Goal: Task Accomplishment & Management: Manage account settings

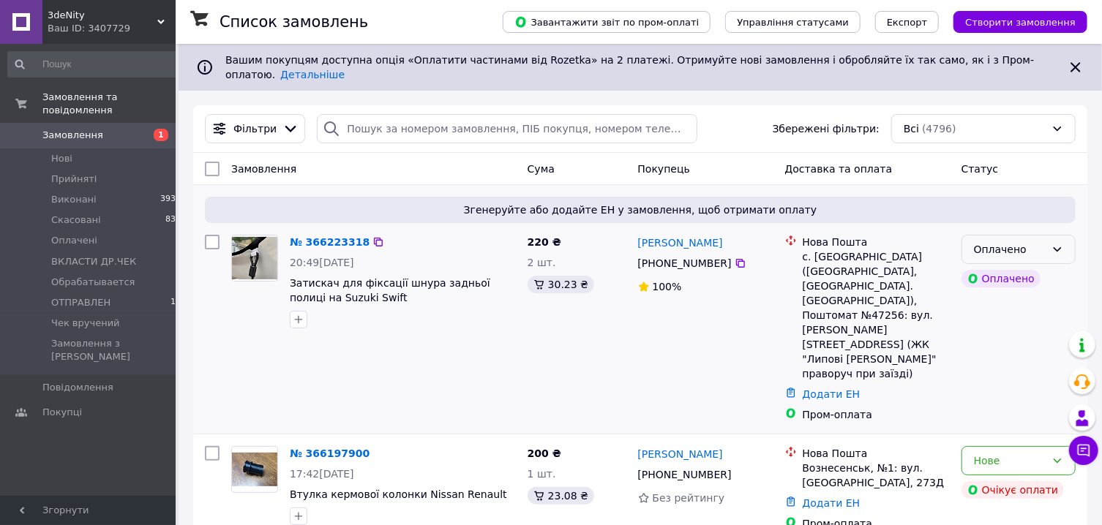
click at [1049, 252] on div "Оплачено" at bounding box center [1018, 249] width 114 height 29
click at [1018, 285] on li "Прийнято" at bounding box center [1018, 282] width 113 height 26
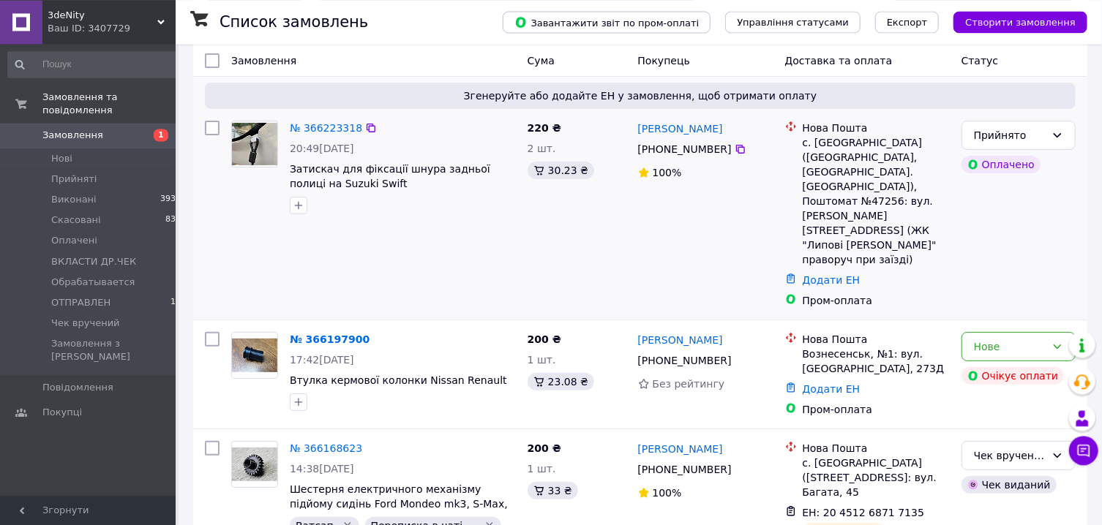
scroll to position [157, 0]
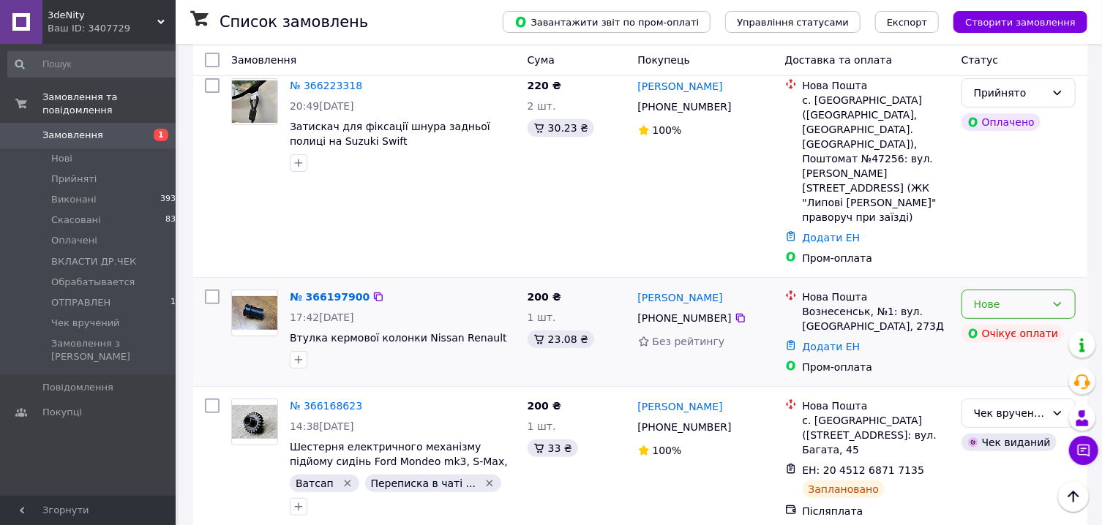
click at [1066, 290] on div "Нове" at bounding box center [1018, 304] width 114 height 29
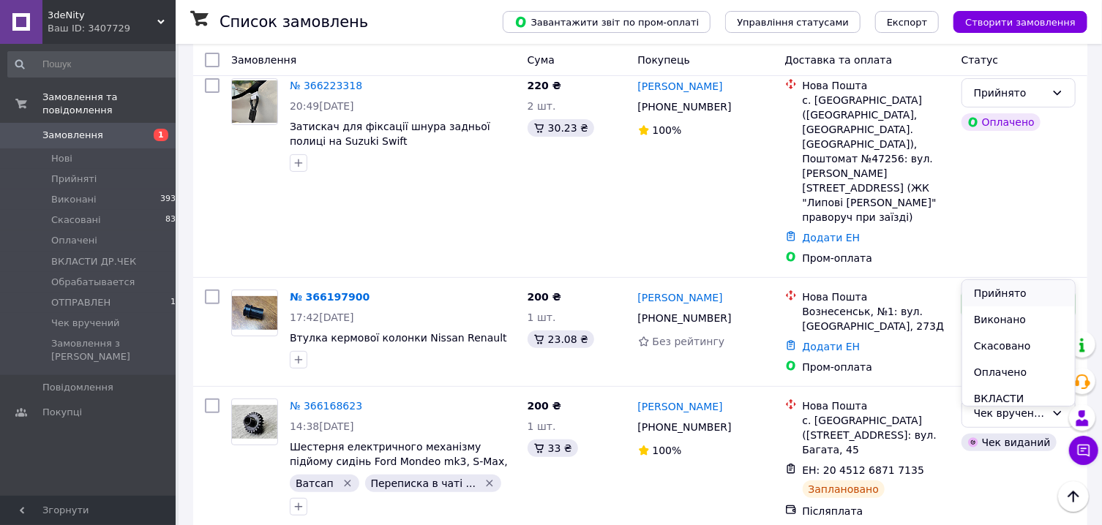
click at [1021, 289] on li "Прийнято" at bounding box center [1018, 293] width 113 height 26
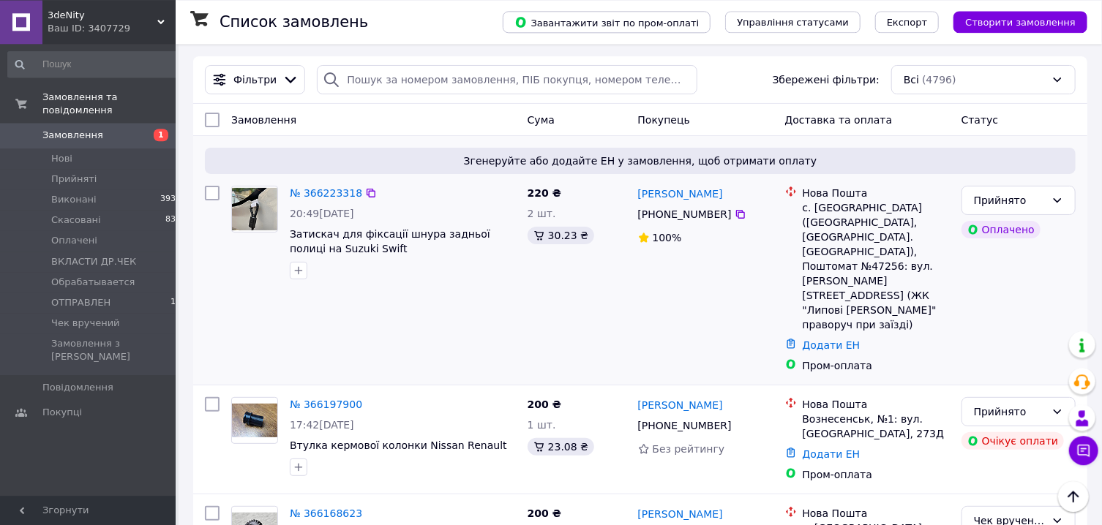
scroll to position [0, 0]
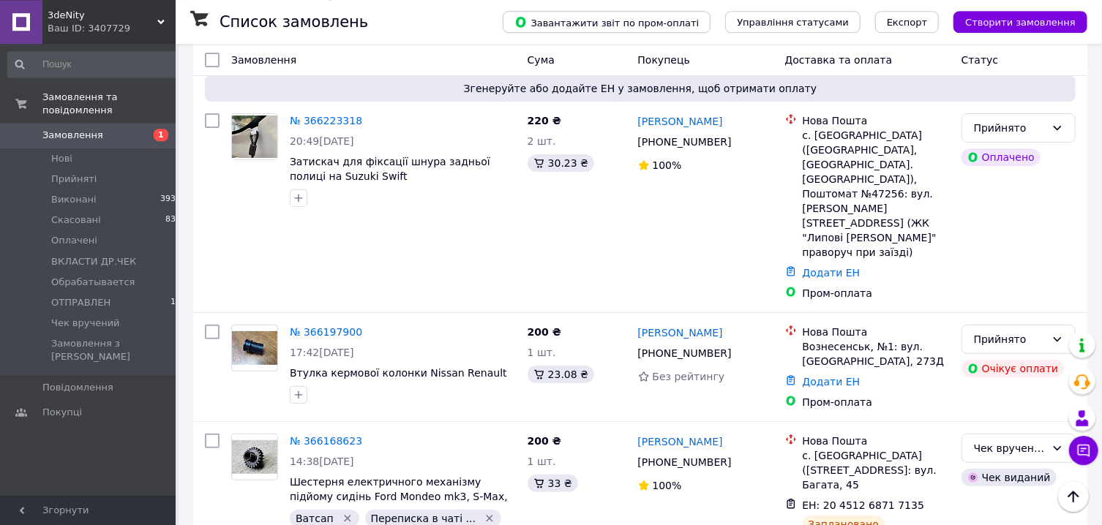
scroll to position [157, 0]
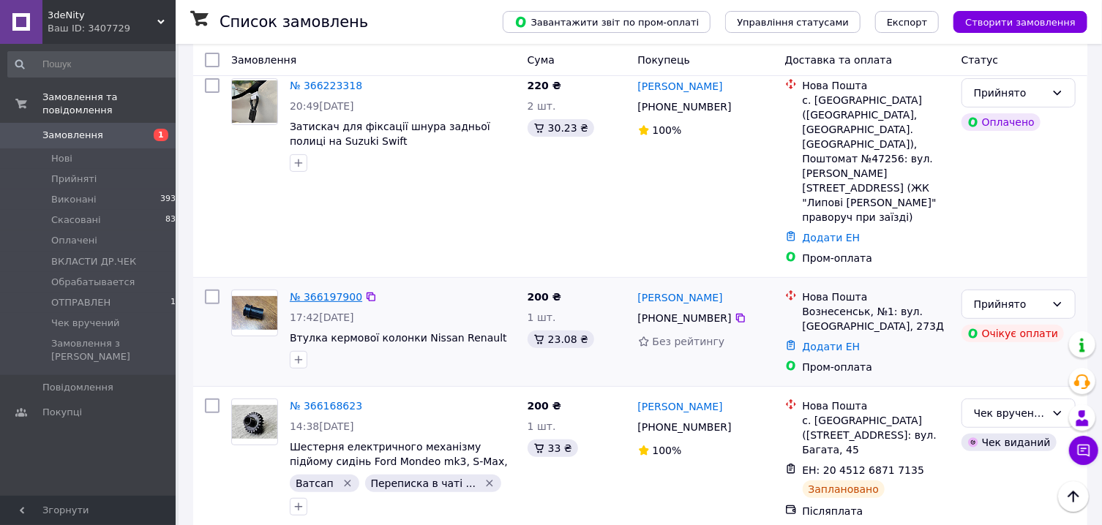
click at [329, 291] on link "№ 366197900" at bounding box center [326, 297] width 72 height 12
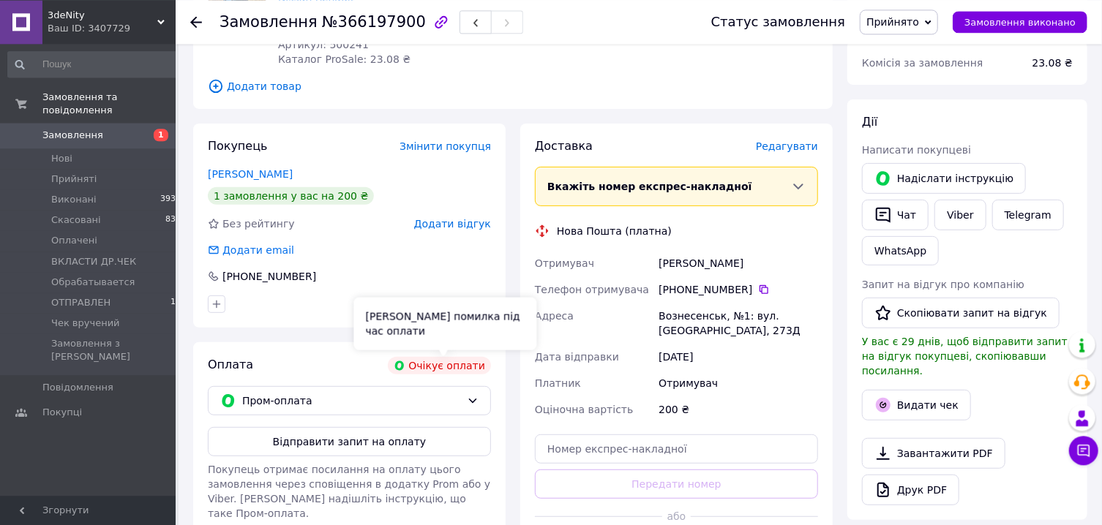
scroll to position [235, 0]
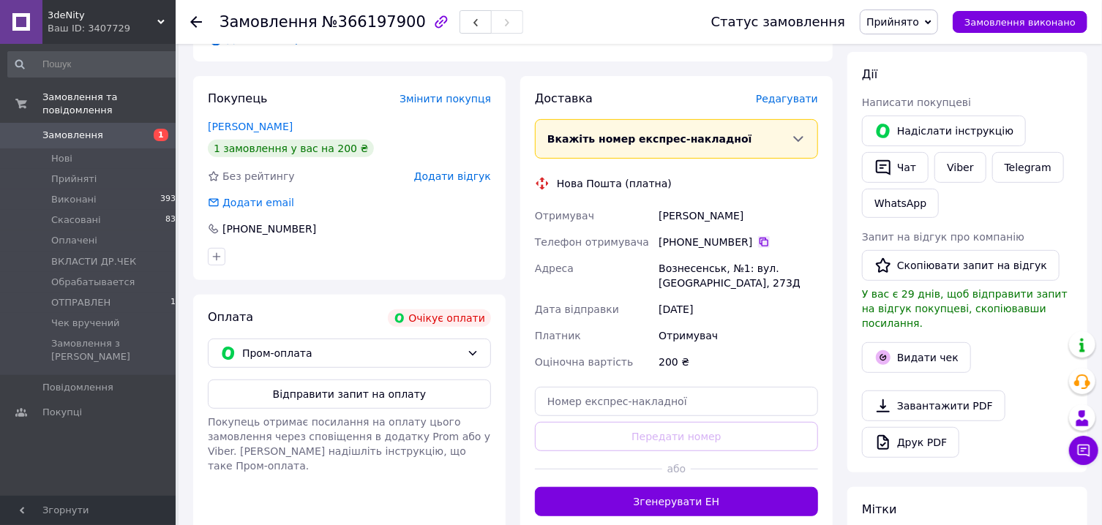
click at [761, 239] on icon at bounding box center [763, 242] width 9 height 9
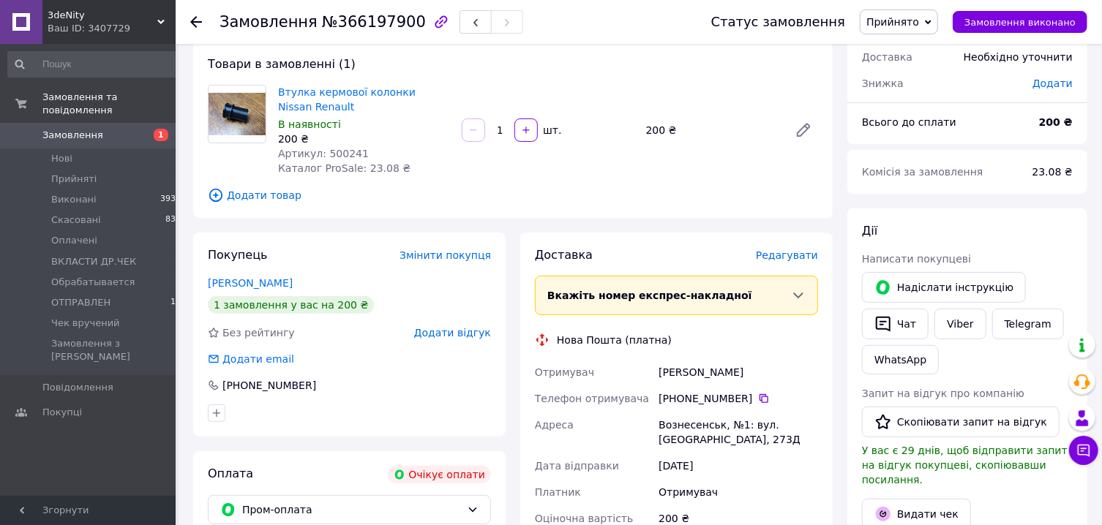
click at [78, 132] on span "Замовлення" at bounding box center [72, 135] width 61 height 13
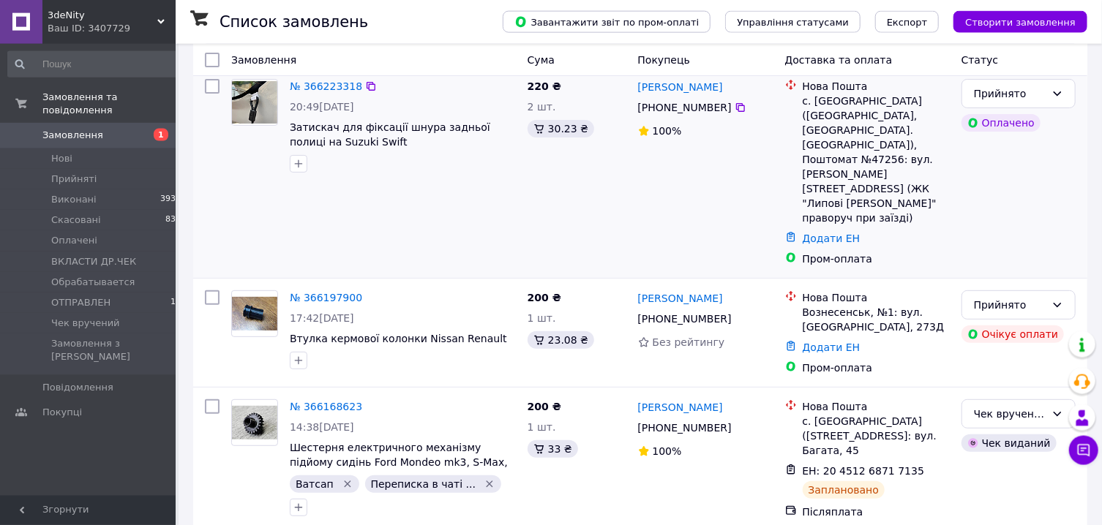
scroll to position [157, 0]
click at [297, 356] on icon "button" at bounding box center [299, 360] width 8 height 8
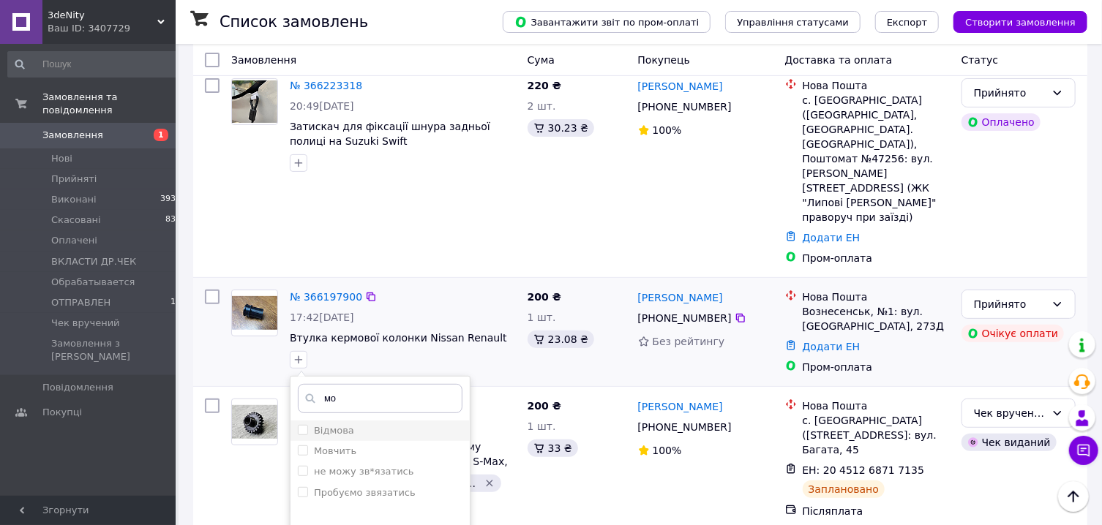
type input "мо"
click at [371, 424] on div "Відмова" at bounding box center [380, 430] width 165 height 13
checkbox input "true"
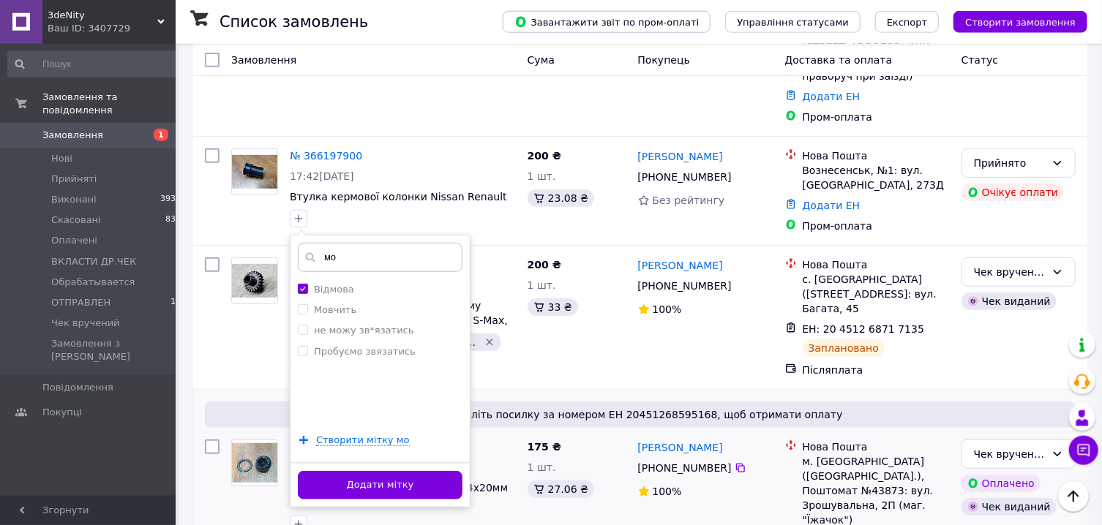
scroll to position [392, 0]
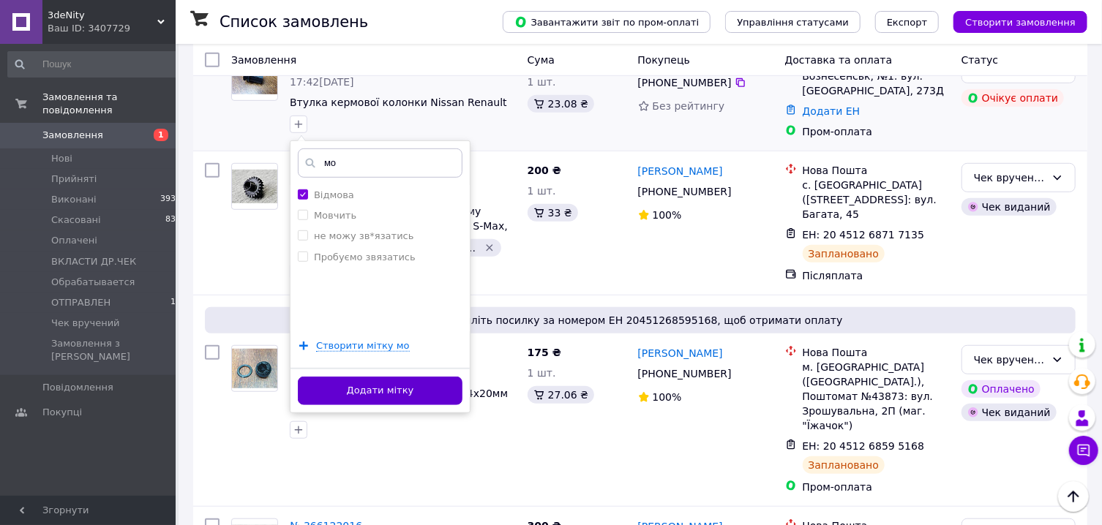
click at [405, 377] on button "Додати мітку" at bounding box center [380, 391] width 165 height 29
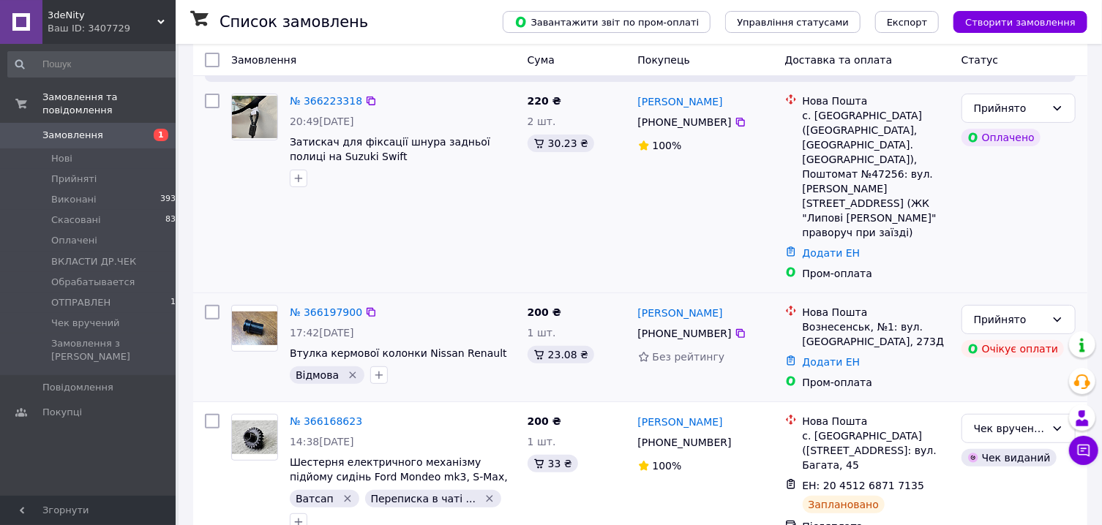
scroll to position [157, 0]
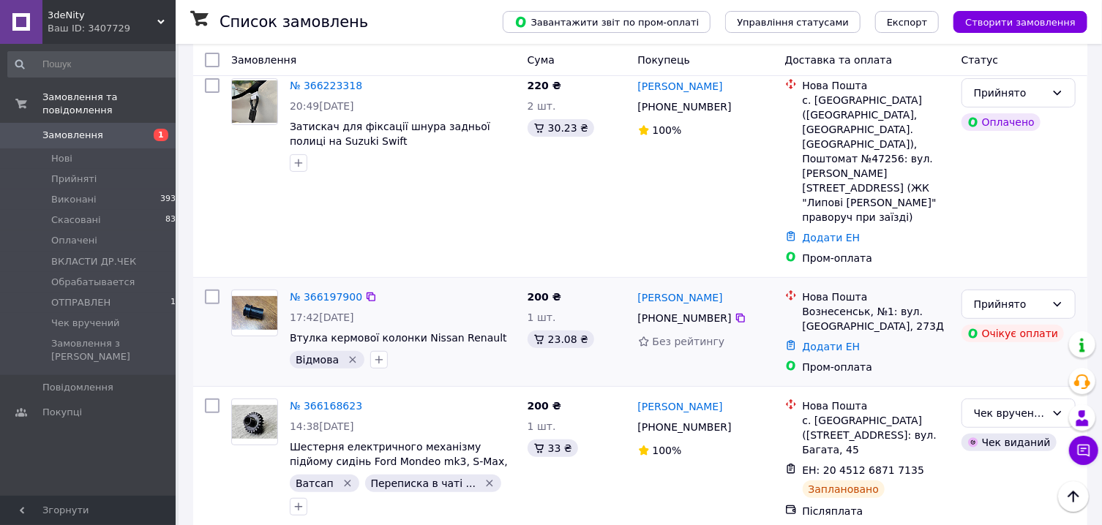
click at [350, 354] on icon "Видалити мітку" at bounding box center [353, 360] width 12 height 12
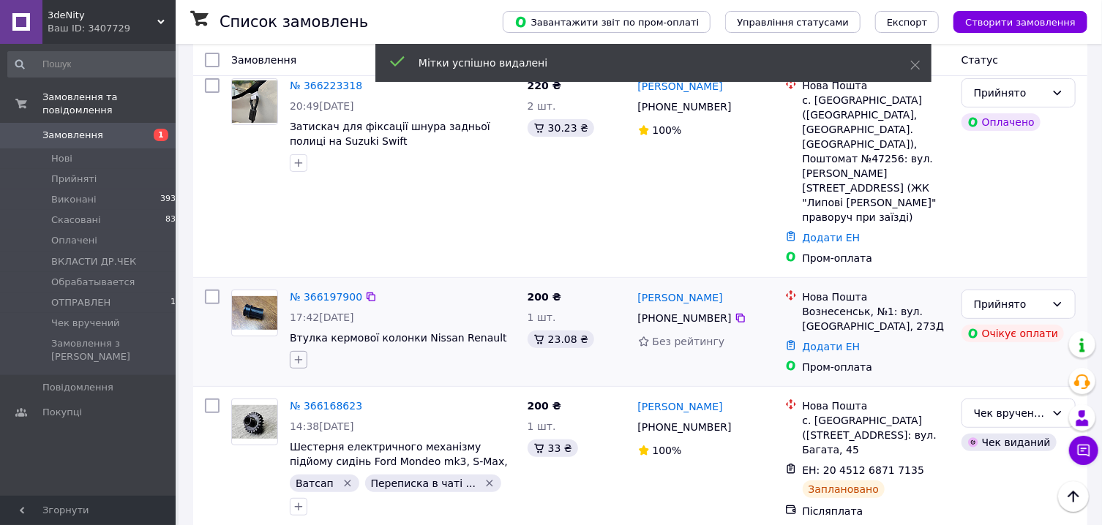
click at [295, 354] on icon "button" at bounding box center [299, 360] width 12 height 12
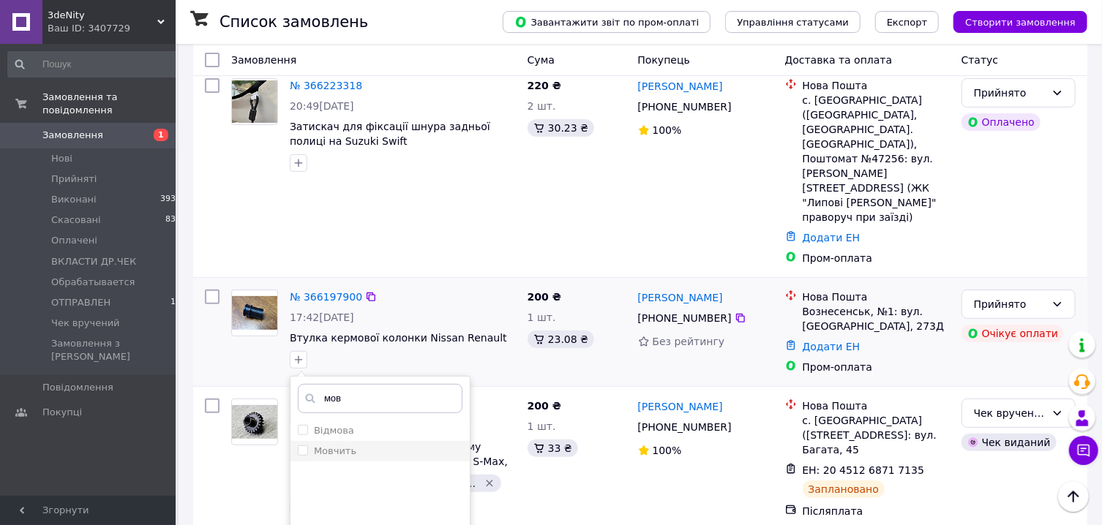
type input "мов"
click at [351, 446] on label "Мовчить" at bounding box center [335, 451] width 42 height 11
checkbox input "true"
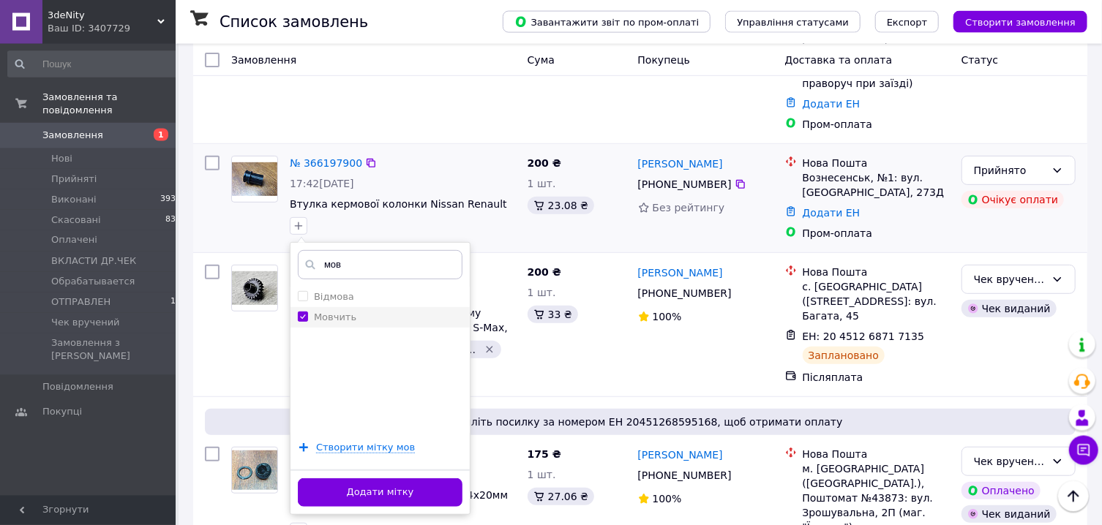
scroll to position [392, 0]
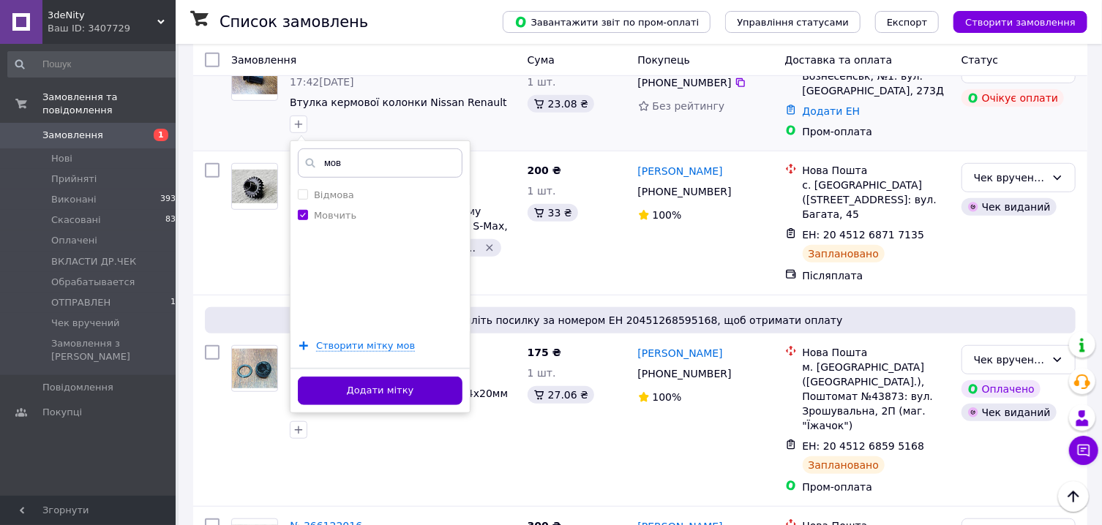
click at [401, 377] on button "Додати мітку" at bounding box center [380, 391] width 165 height 29
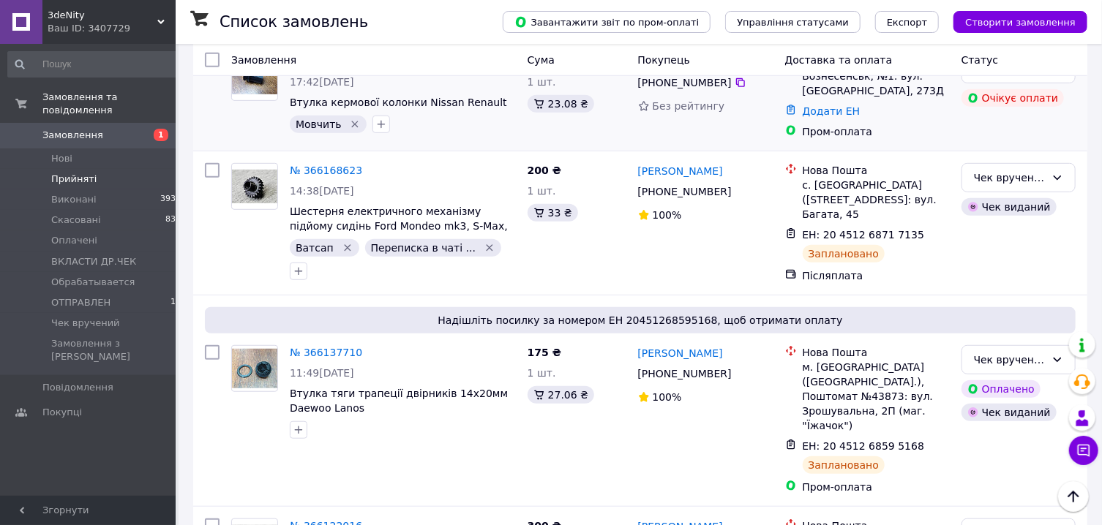
click at [83, 177] on span "Прийняті" at bounding box center [73, 179] width 45 height 13
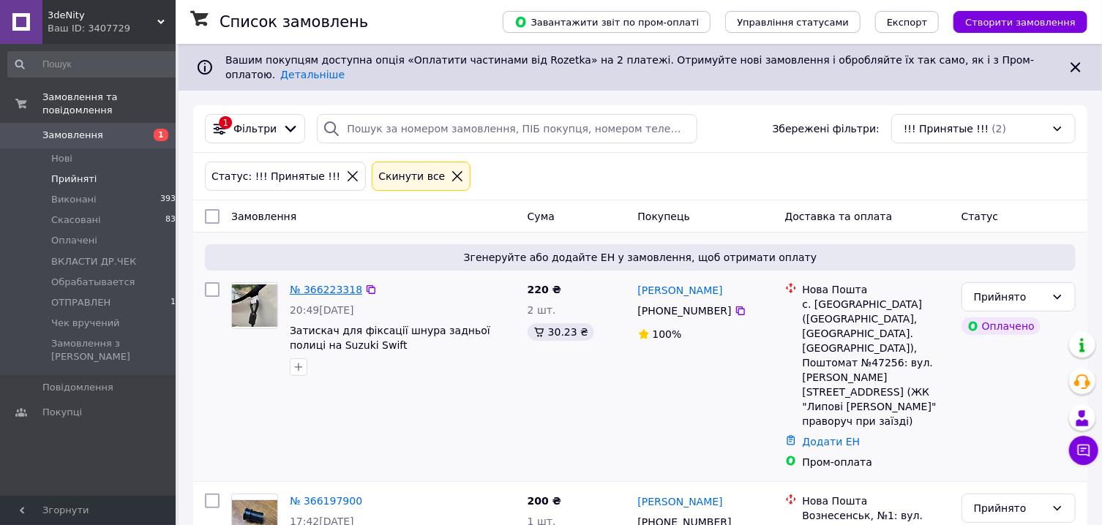
click at [324, 291] on link "№ 366223318" at bounding box center [326, 290] width 72 height 12
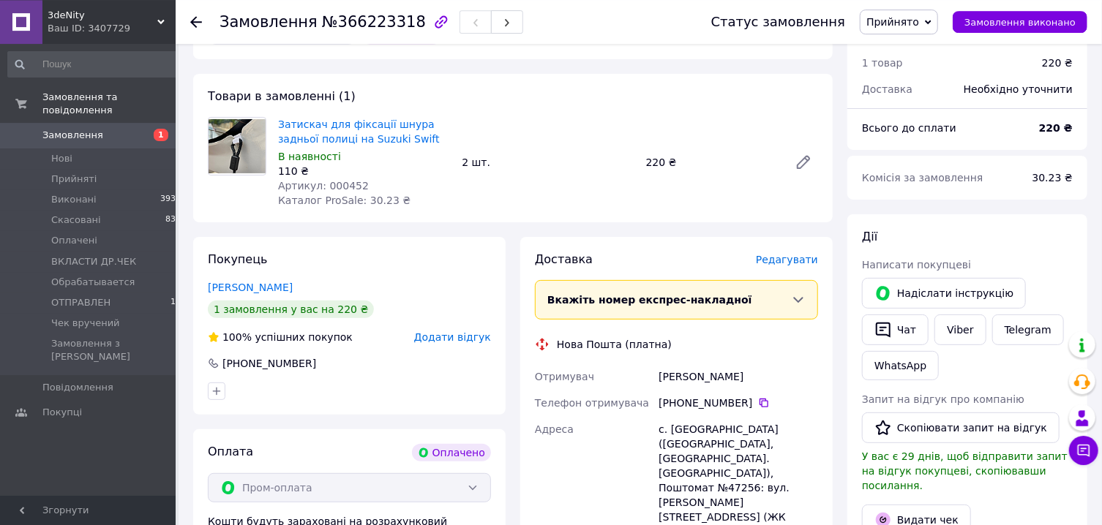
scroll to position [157, 0]
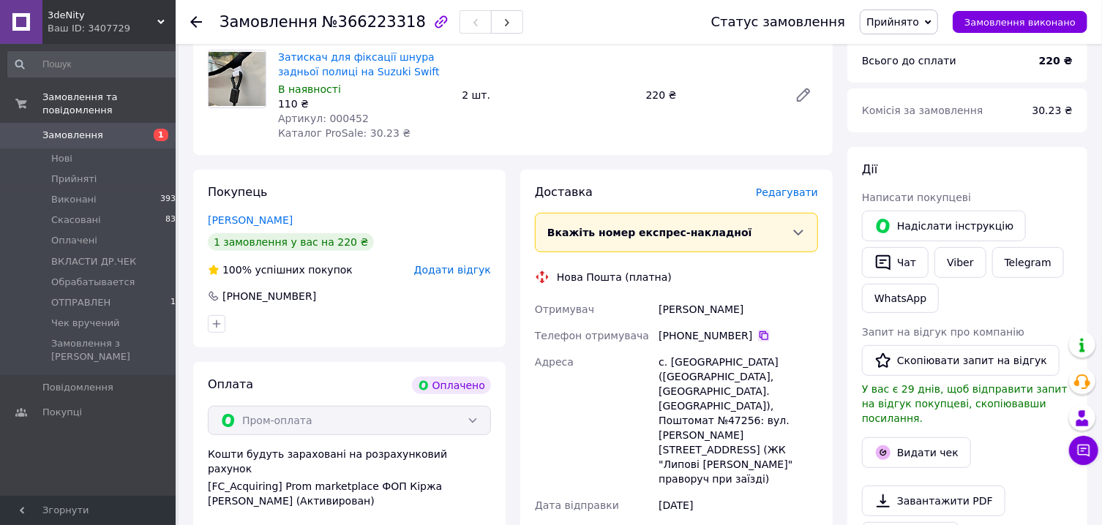
click at [759, 334] on icon at bounding box center [763, 335] width 9 height 9
click at [80, 131] on span "Замовлення" at bounding box center [72, 135] width 61 height 13
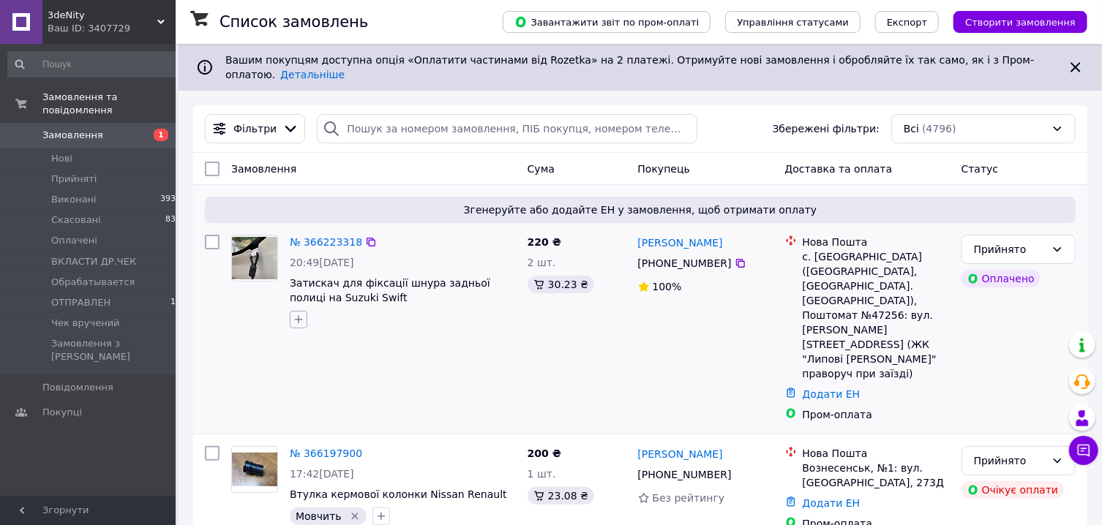
click at [295, 326] on icon "button" at bounding box center [299, 320] width 12 height 12
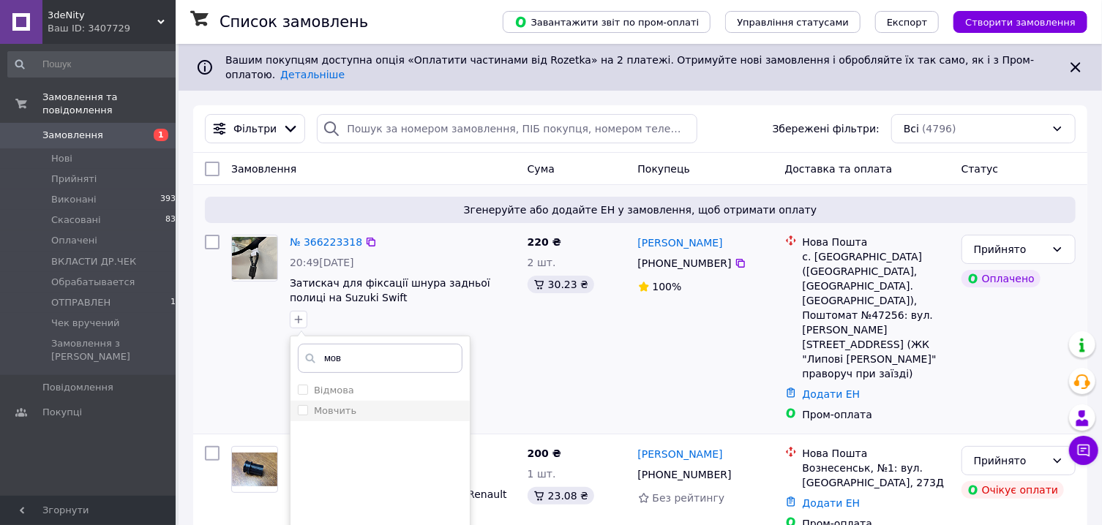
type input "мов"
click at [356, 417] on div "Мовчить" at bounding box center [380, 411] width 165 height 13
checkbox input "true"
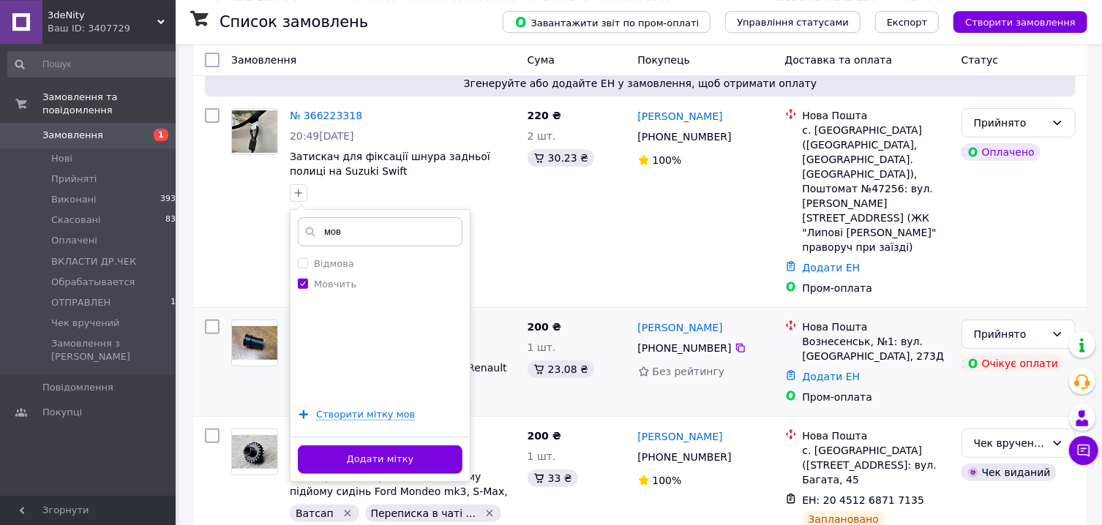
scroll to position [235, 0]
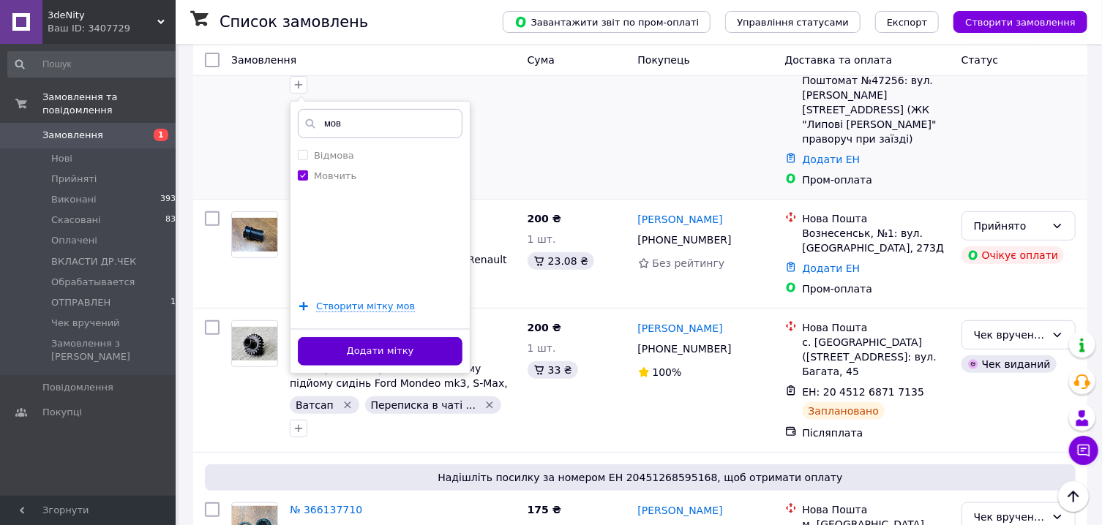
click at [432, 353] on button "Додати мітку" at bounding box center [380, 351] width 165 height 29
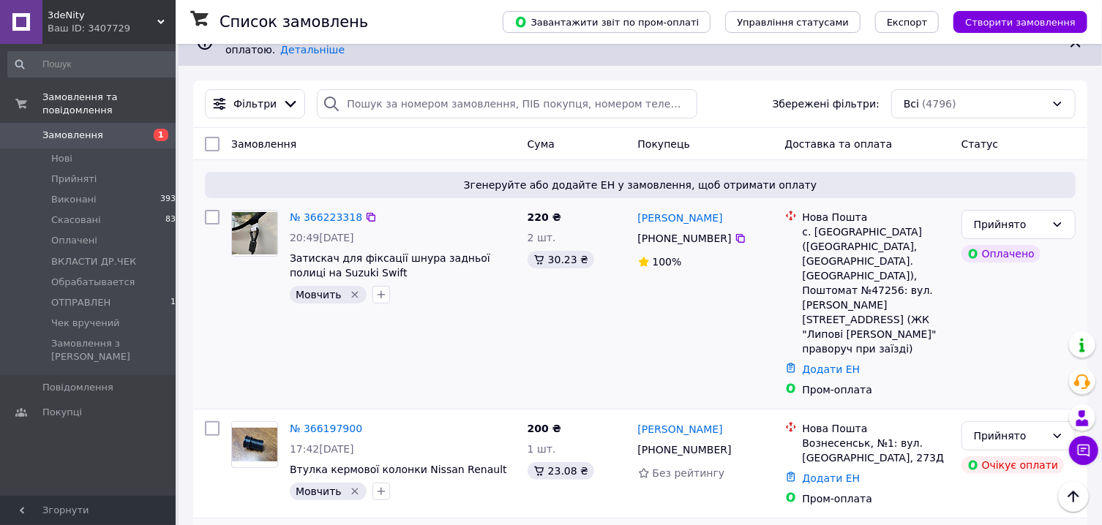
scroll to position [0, 0]
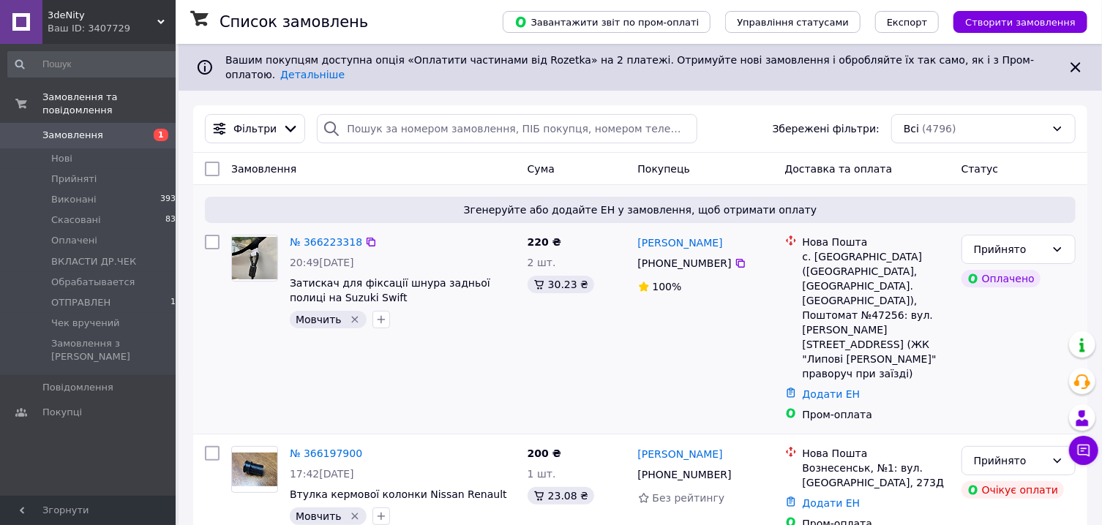
click at [77, 140] on span "Замовлення" at bounding box center [72, 135] width 61 height 13
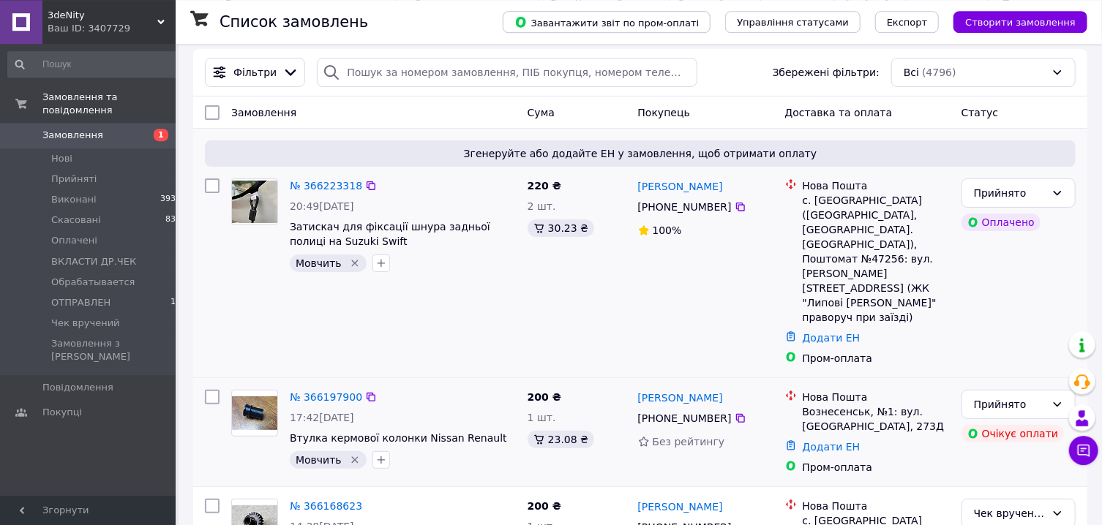
scroll to position [78, 0]
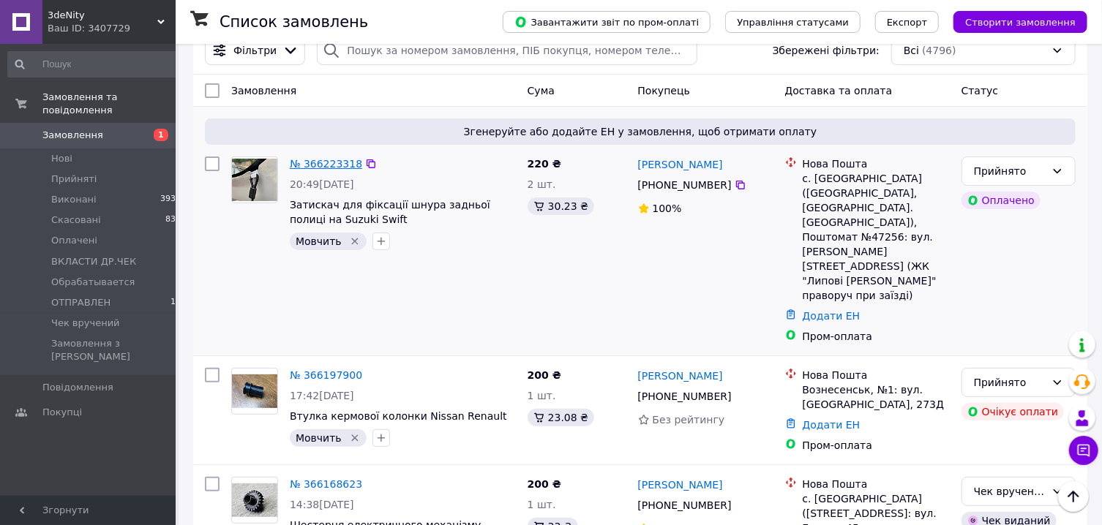
click at [322, 168] on link "№ 366223318" at bounding box center [326, 164] width 72 height 12
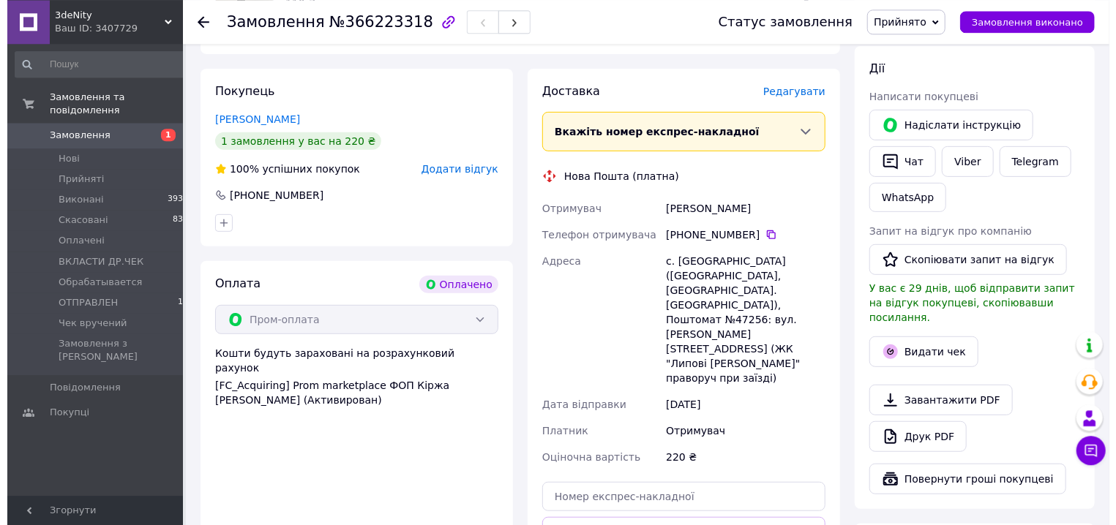
scroll to position [235, 0]
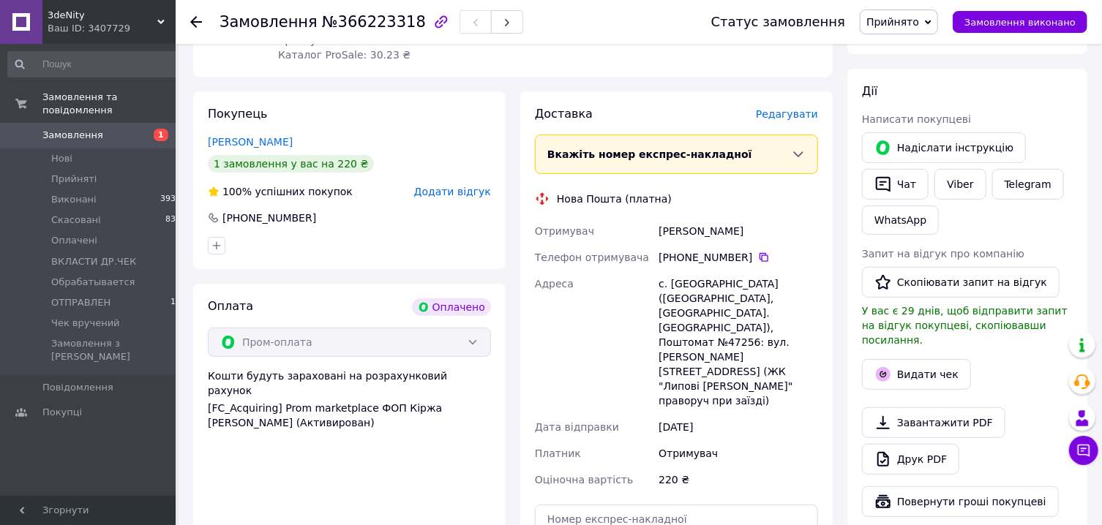
click at [800, 120] on span "Редагувати" at bounding box center [787, 114] width 62 height 12
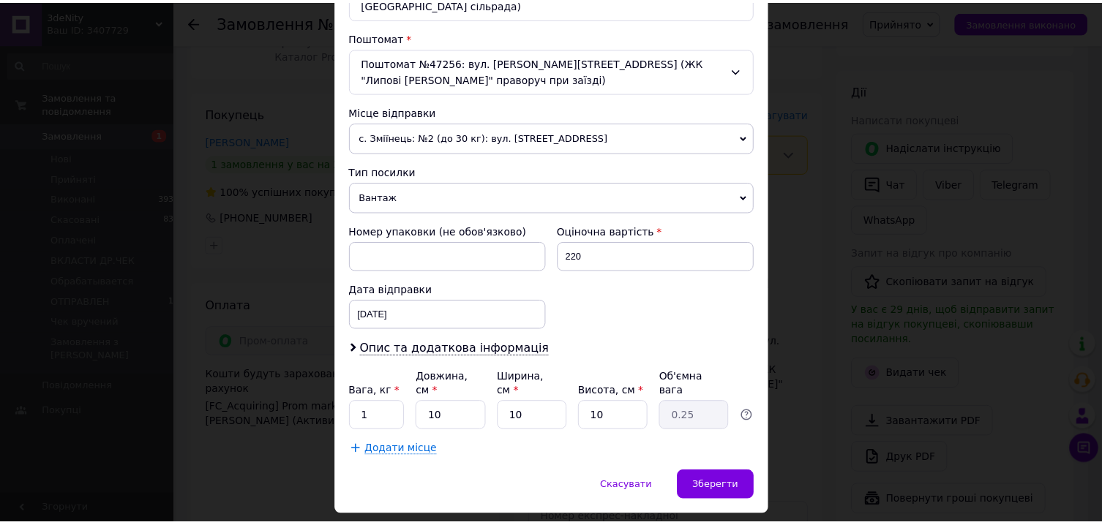
scroll to position [465, 0]
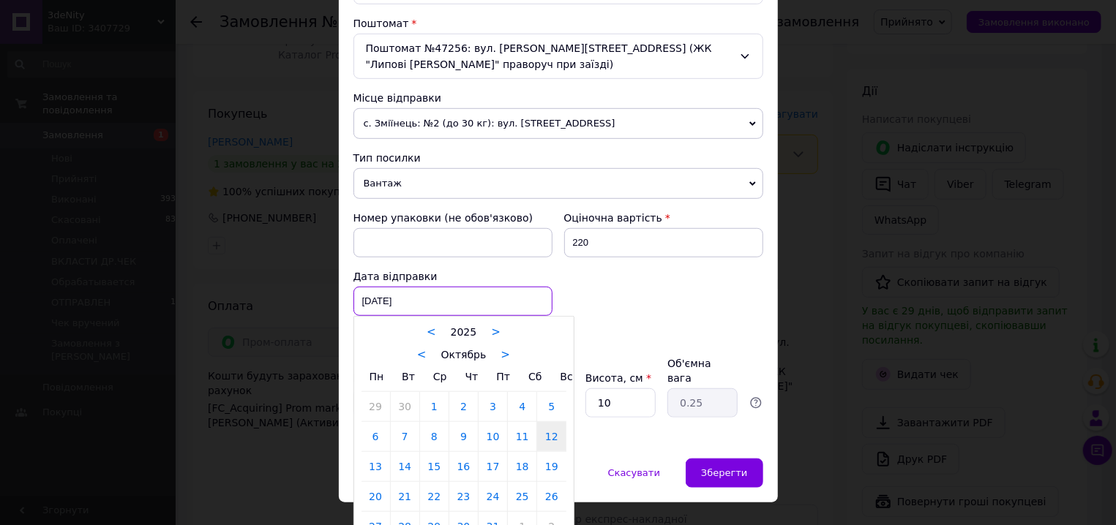
click at [360, 287] on input "[DATE]" at bounding box center [452, 301] width 199 height 29
click at [366, 458] on link "13" at bounding box center [375, 466] width 29 height 29
type input "[DATE]"
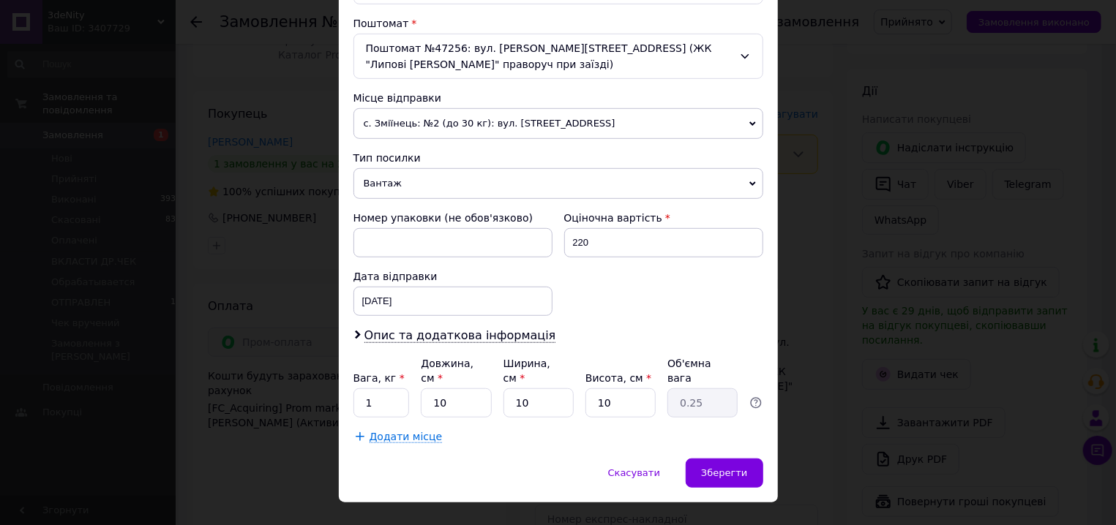
click at [507, 168] on span "Вантаж" at bounding box center [558, 183] width 410 height 31
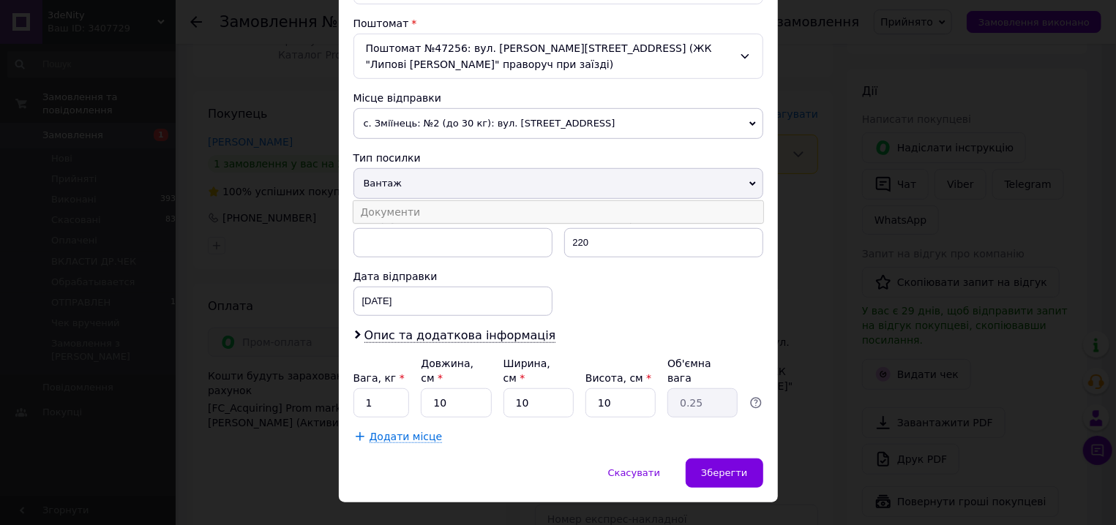
click at [453, 209] on li "Документи" at bounding box center [558, 212] width 410 height 22
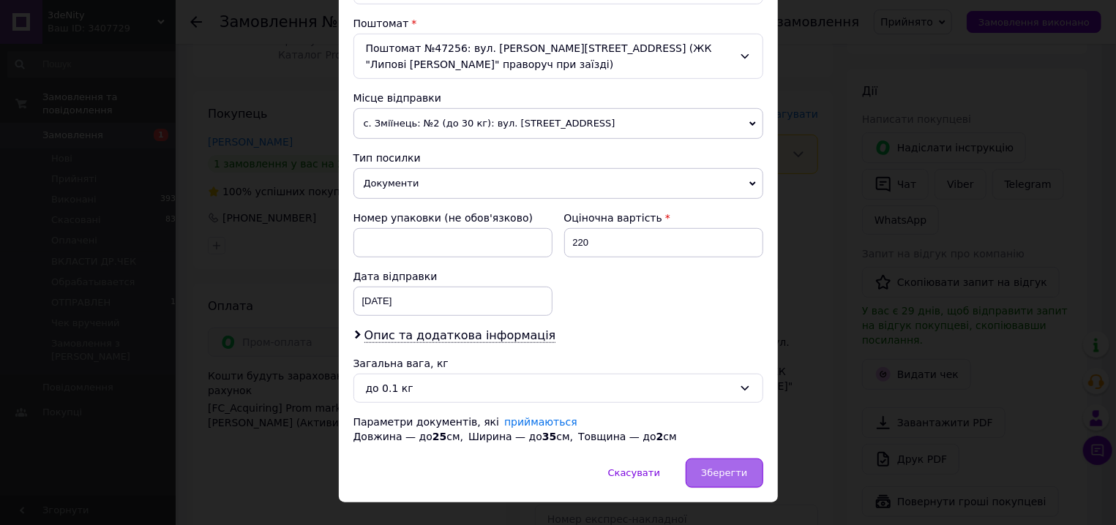
click at [705, 468] on span "Зберегти" at bounding box center [724, 473] width 46 height 11
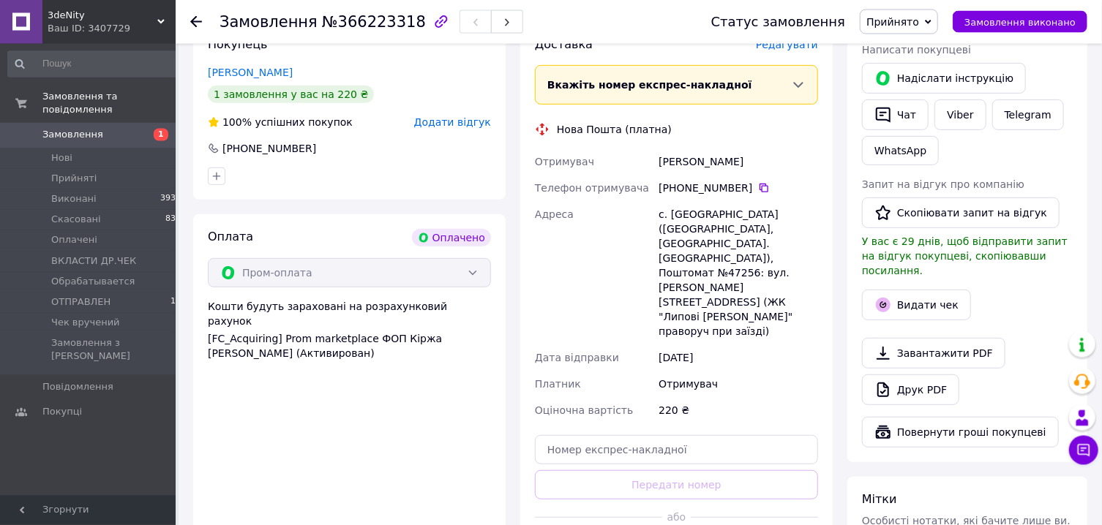
scroll to position [392, 0]
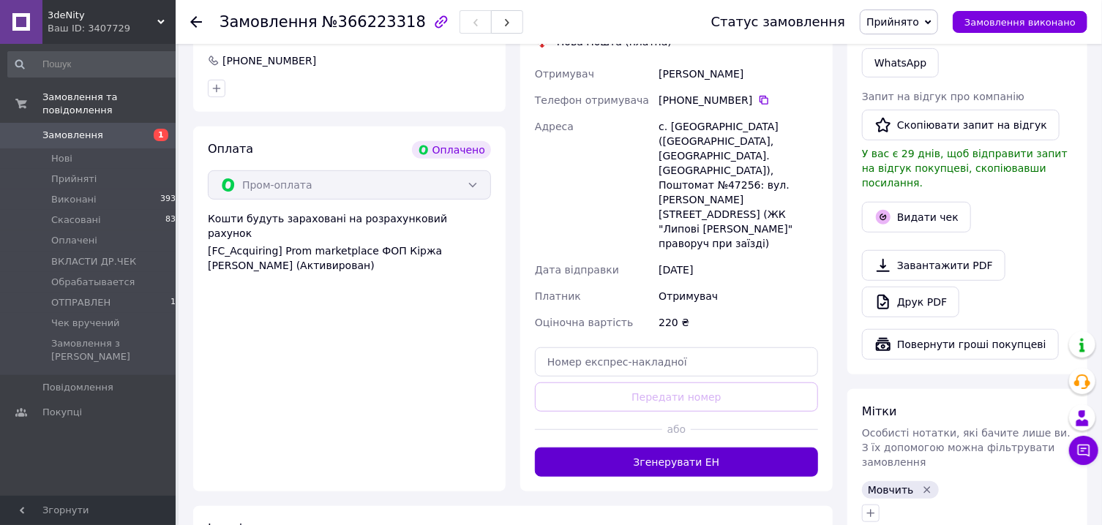
click at [730, 448] on button "Згенерувати ЕН" at bounding box center [676, 462] width 283 height 29
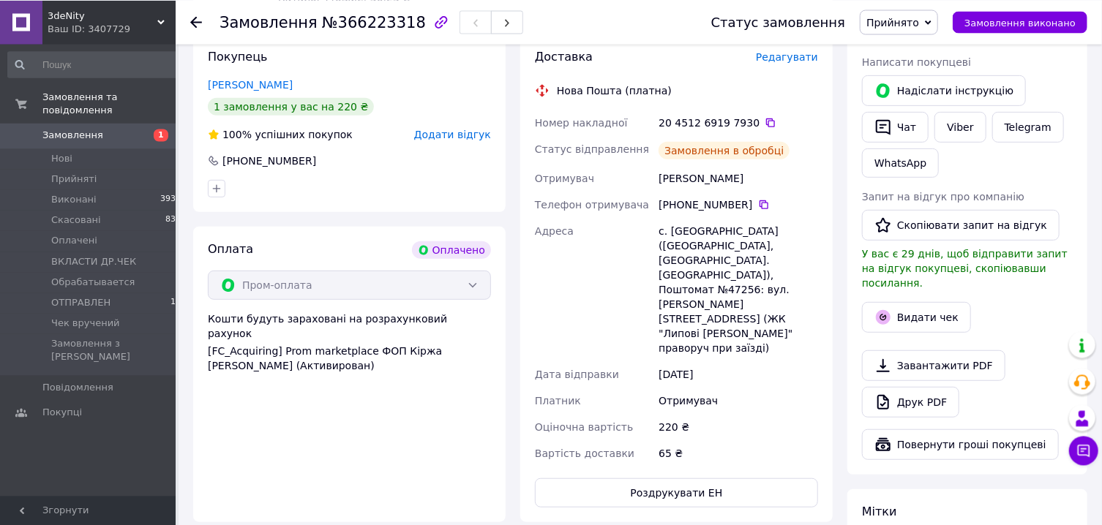
scroll to position [235, 0]
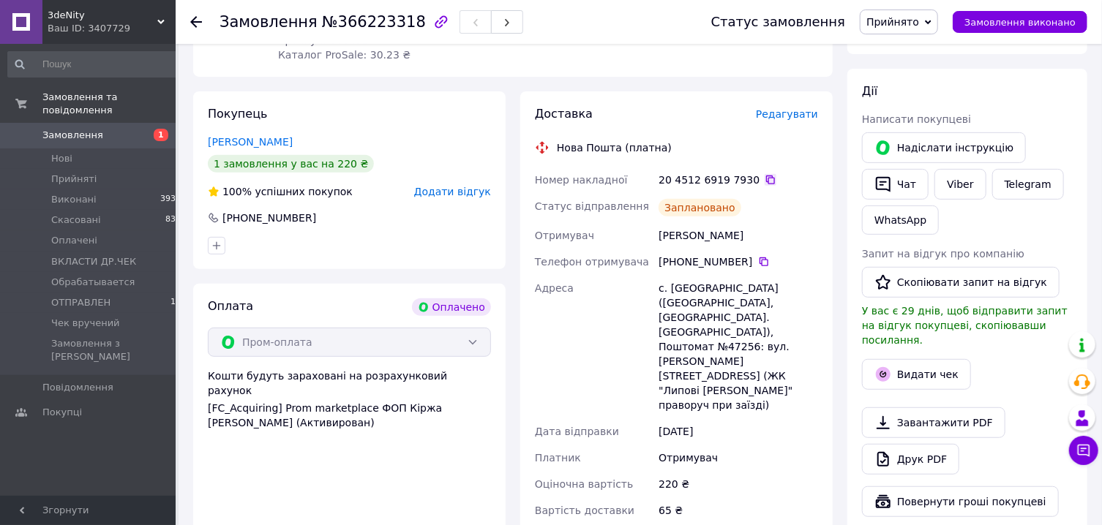
click at [765, 177] on icon at bounding box center [771, 180] width 12 height 12
click at [923, 359] on button "Видати чек" at bounding box center [916, 374] width 109 height 31
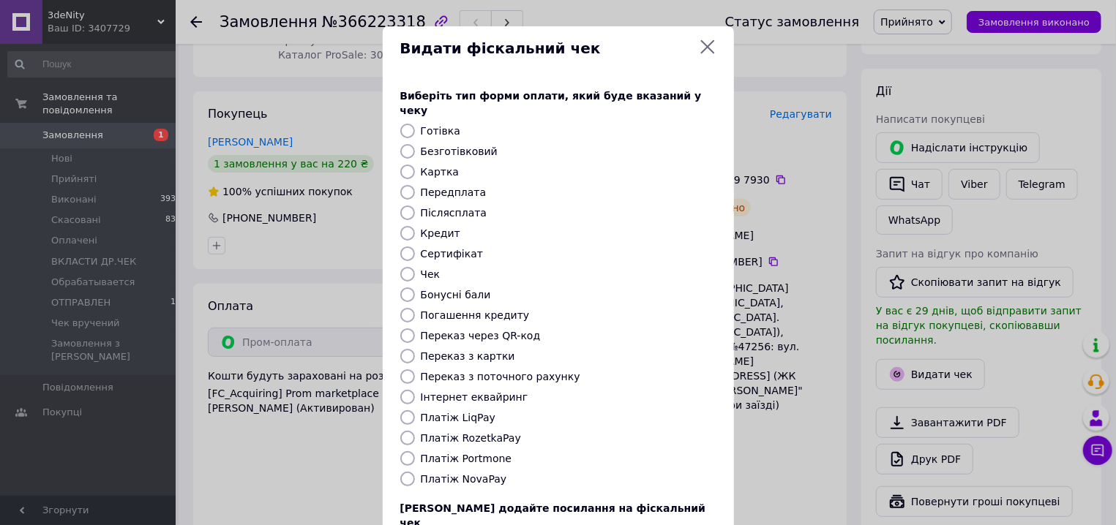
click at [400, 431] on input "Платіж RozetkaPay" at bounding box center [407, 438] width 15 height 15
radio input "true"
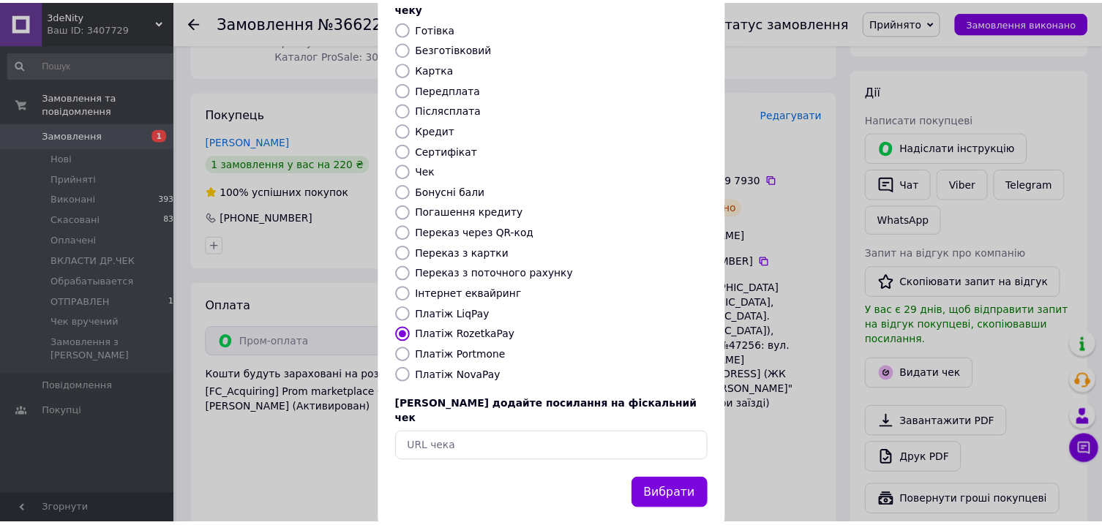
scroll to position [104, 0]
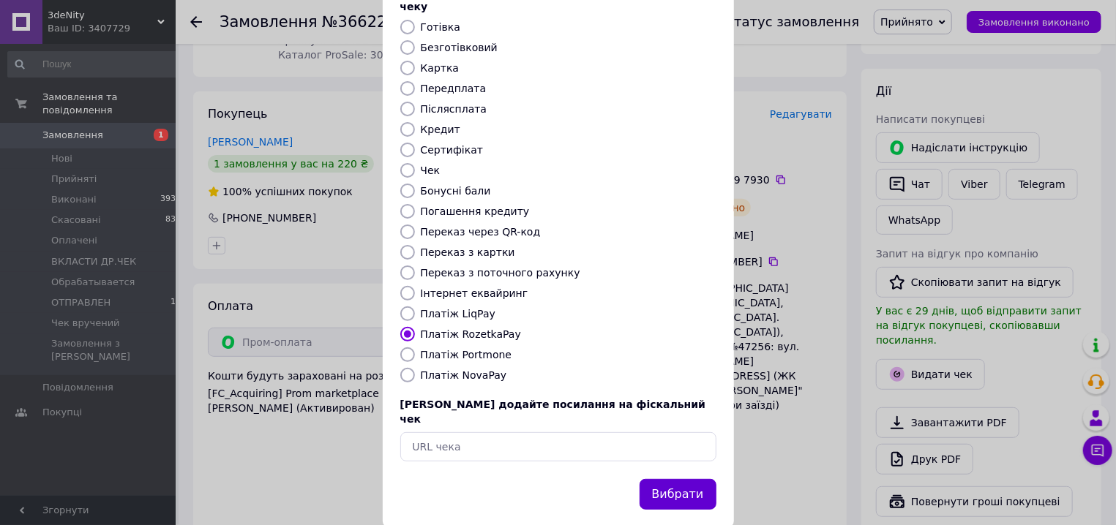
click at [662, 479] on button "Вибрати" at bounding box center [677, 494] width 77 height 31
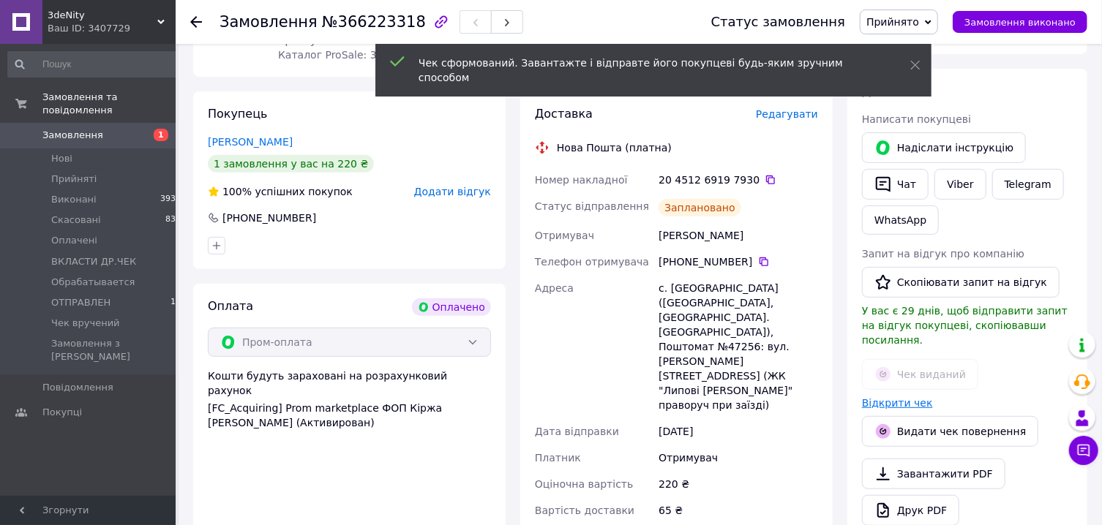
click at [894, 397] on link "Відкрити чек" at bounding box center [897, 403] width 71 height 12
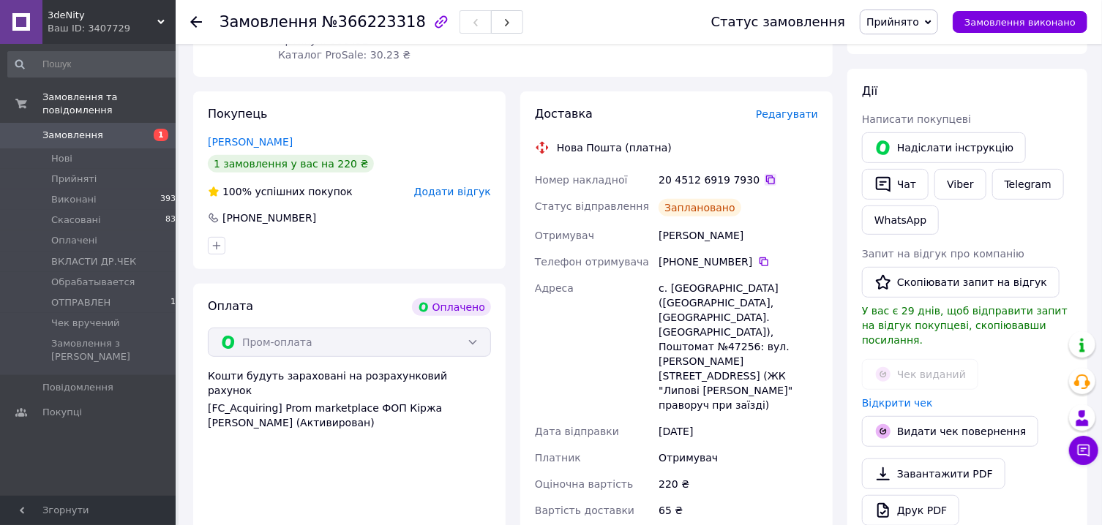
click at [765, 181] on icon at bounding box center [771, 180] width 12 height 12
click at [919, 28] on span "Прийнято" at bounding box center [892, 22] width 53 height 12
click at [929, 156] on li "Чек вручений" at bounding box center [910, 167] width 100 height 22
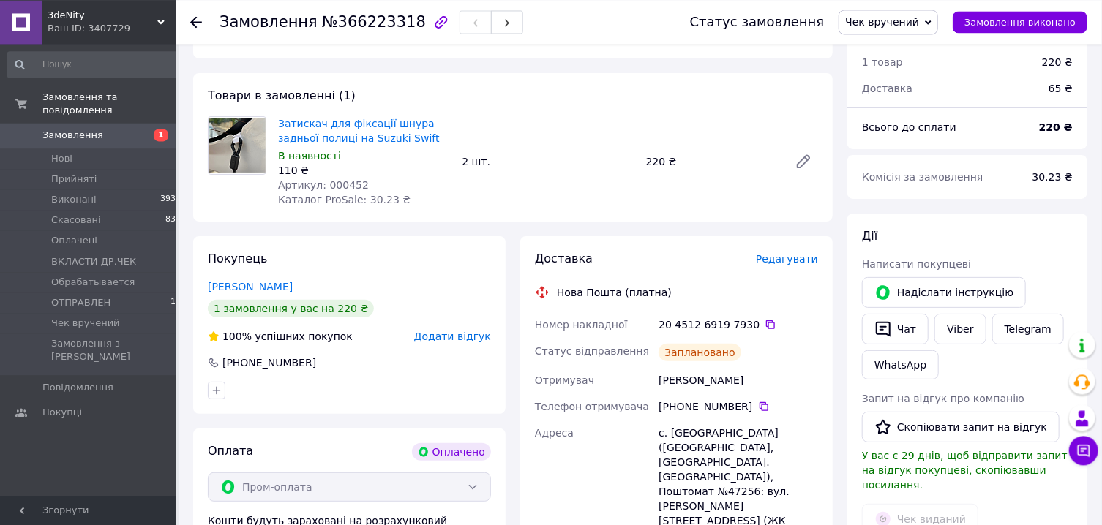
scroll to position [0, 0]
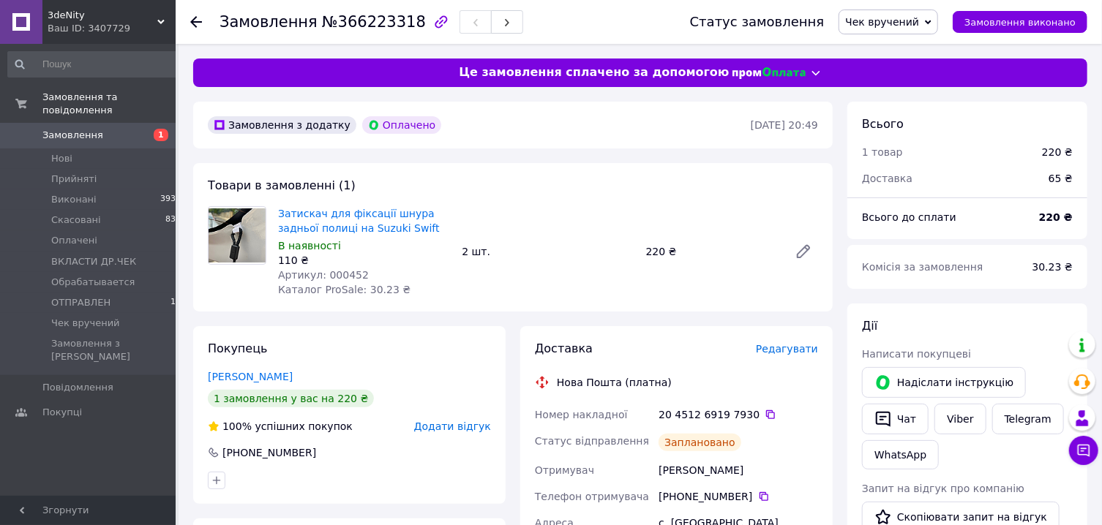
click at [80, 141] on span "Замовлення" at bounding box center [72, 135] width 61 height 13
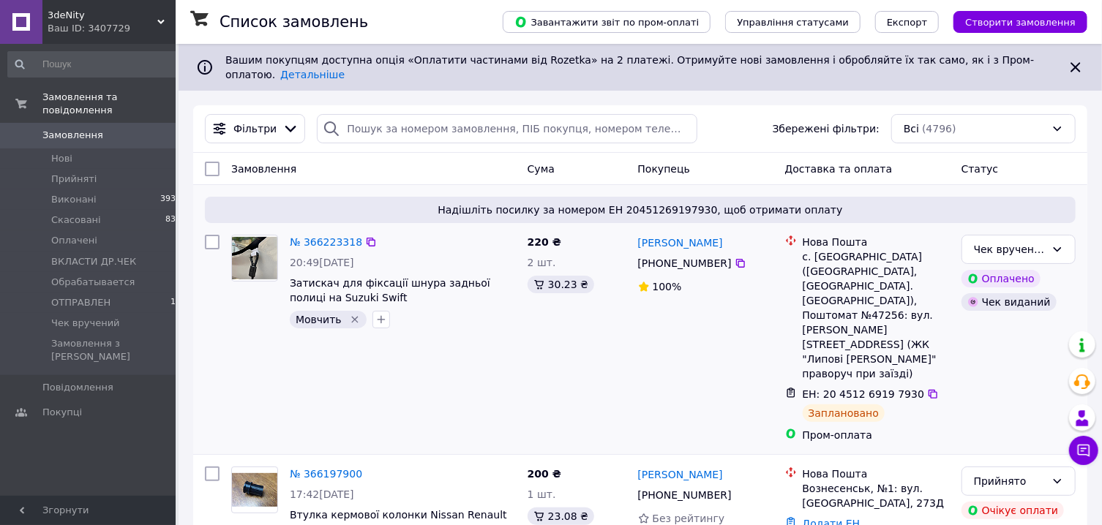
drag, startPoint x: 352, startPoint y: 323, endPoint x: 381, endPoint y: 337, distance: 32.7
click at [352, 322] on icon "Видалити мітку" at bounding box center [355, 320] width 12 height 12
